Goal: Navigation & Orientation: Find specific page/section

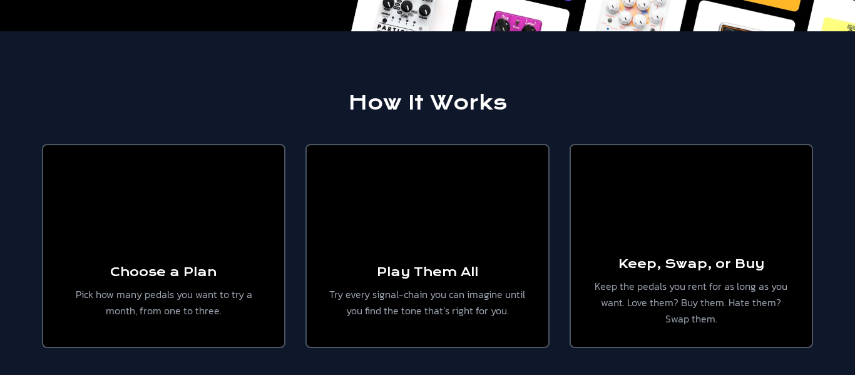
scroll to position [170, 0]
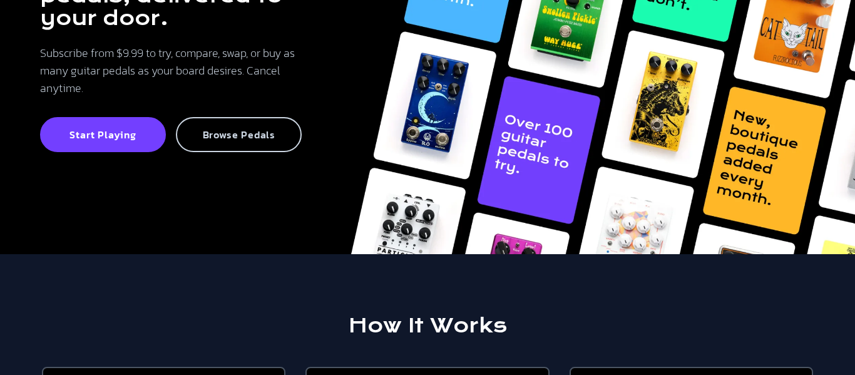
click at [225, 139] on p "Browse Pedals" at bounding box center [239, 134] width 98 height 13
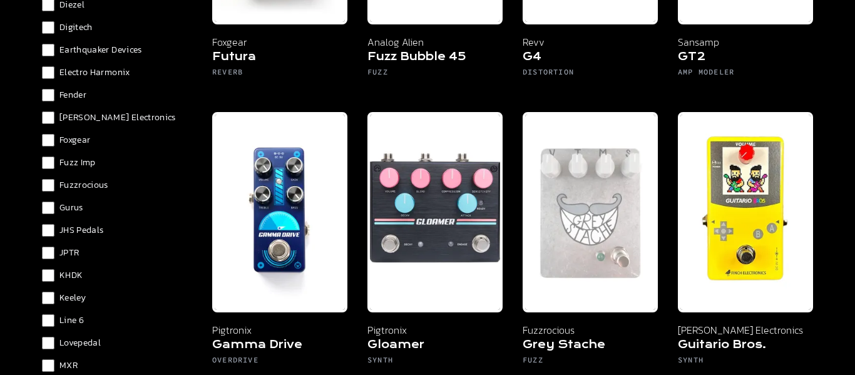
scroll to position [571, 0]
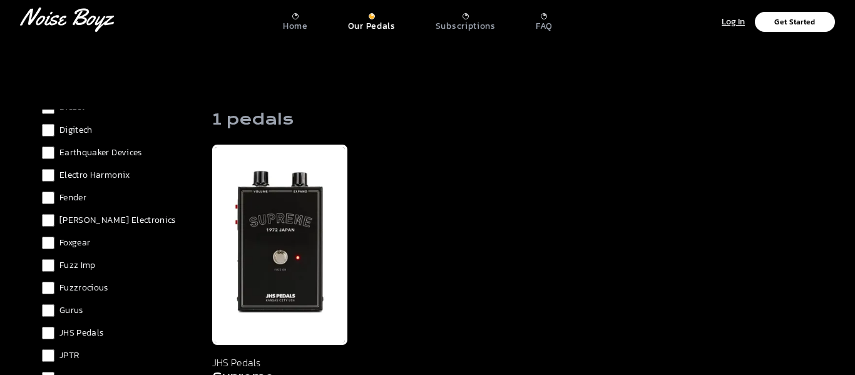
scroll to position [4, 0]
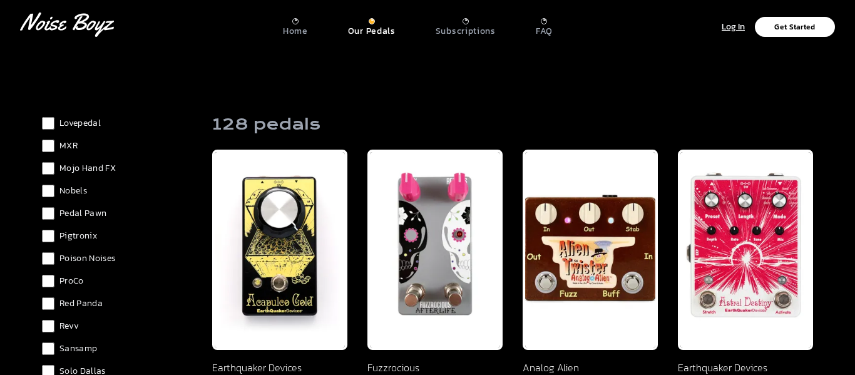
scroll to position [895, 0]
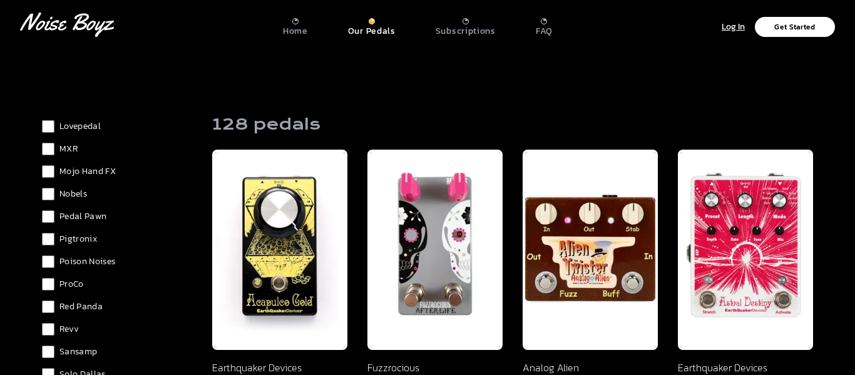
scroll to position [987, 0]
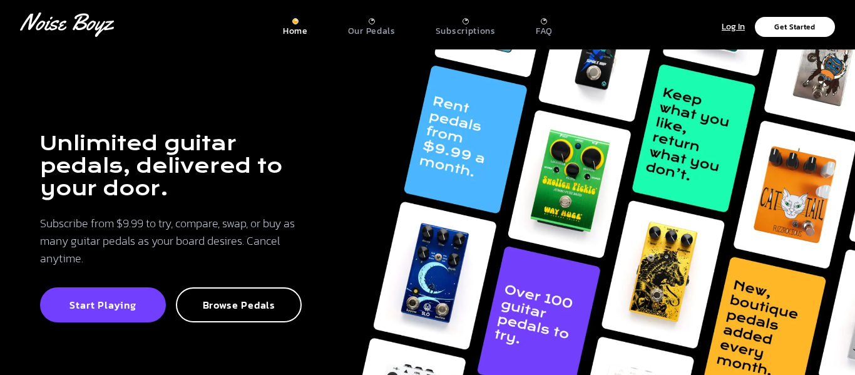
scroll to position [170, 0]
